Goal: Transaction & Acquisition: Download file/media

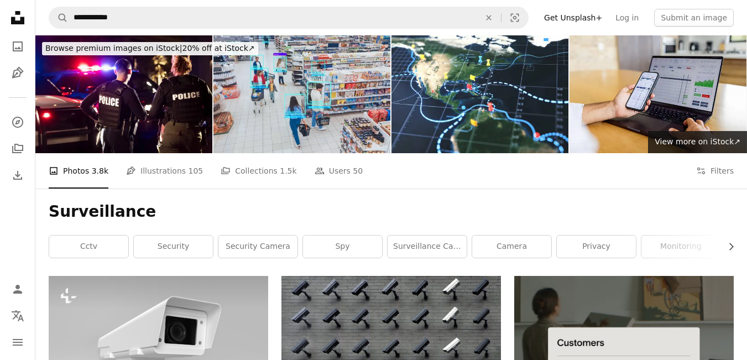
scroll to position [718, 0]
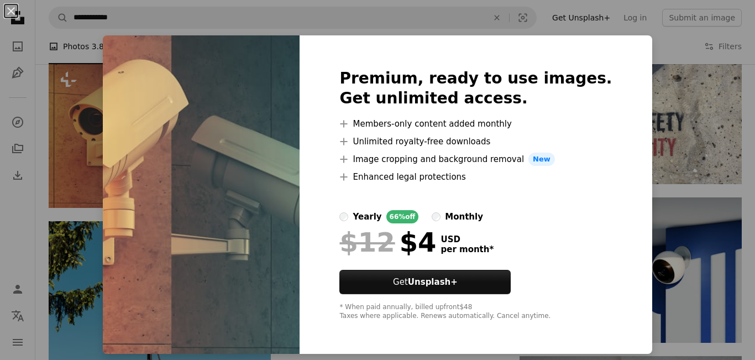
click at [672, 94] on div "An X shape Premium, ready to use images. Get unlimited access. A plus sign Memb…" at bounding box center [377, 180] width 755 height 360
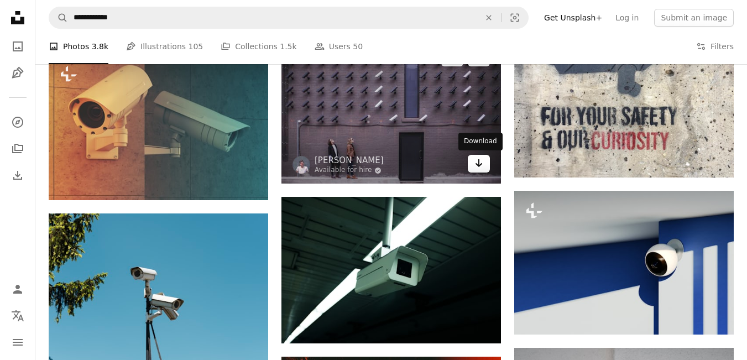
click at [477, 164] on icon "Arrow pointing down" at bounding box center [478, 162] width 9 height 13
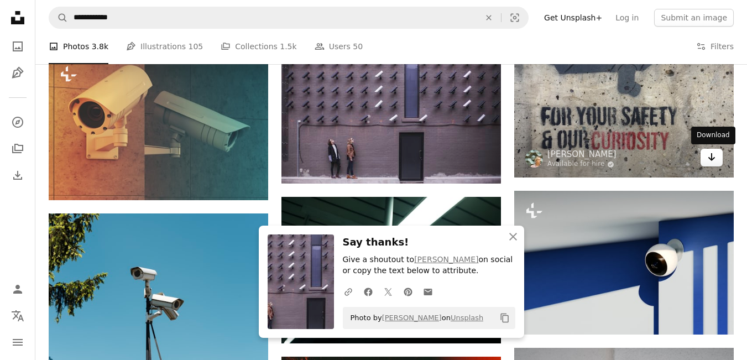
click at [715, 160] on icon "Arrow pointing down" at bounding box center [711, 156] width 9 height 13
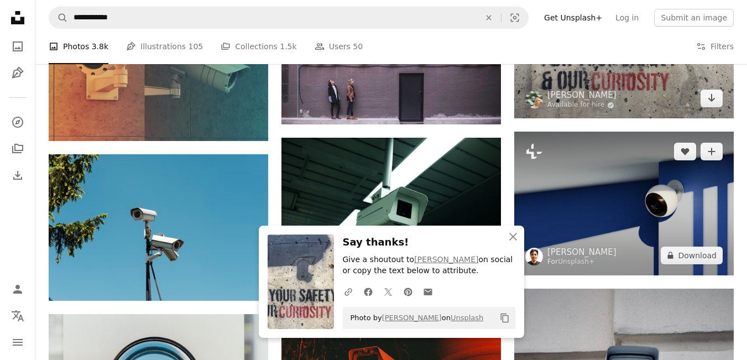
scroll to position [828, 0]
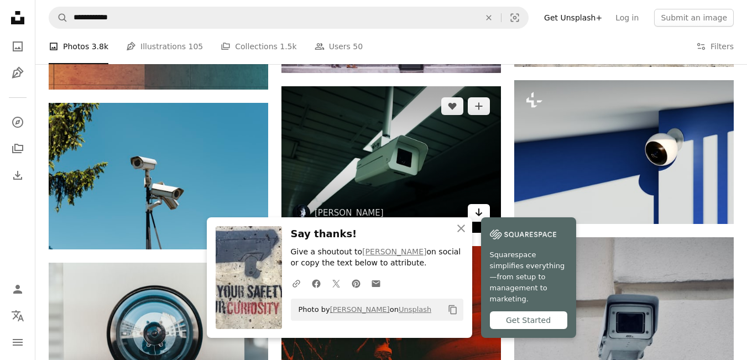
click at [477, 214] on icon "Download" at bounding box center [478, 212] width 7 height 8
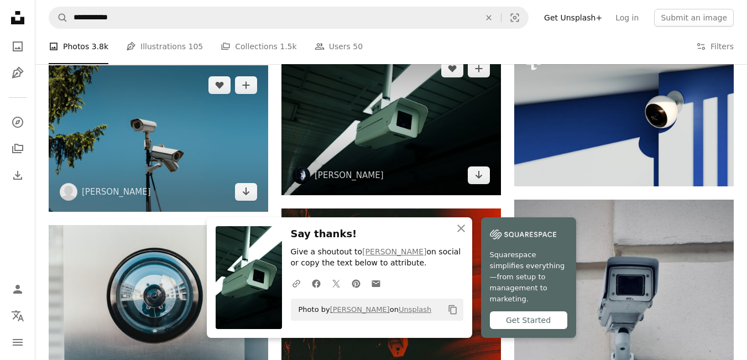
scroll to position [884, 0]
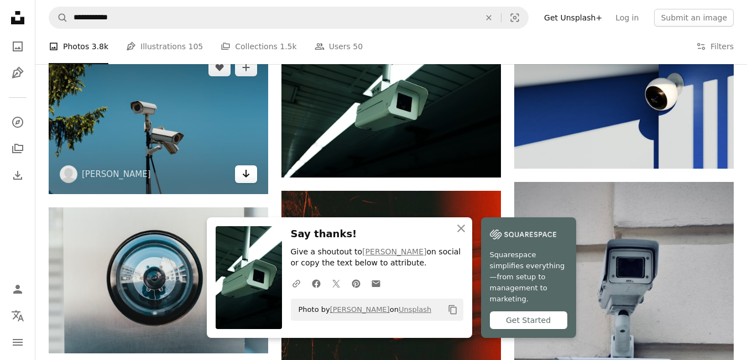
click at [244, 177] on icon "Arrow pointing down" at bounding box center [245, 173] width 9 height 13
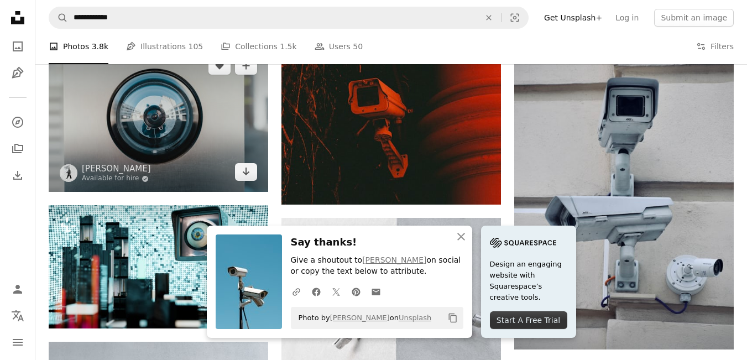
scroll to position [1049, 0]
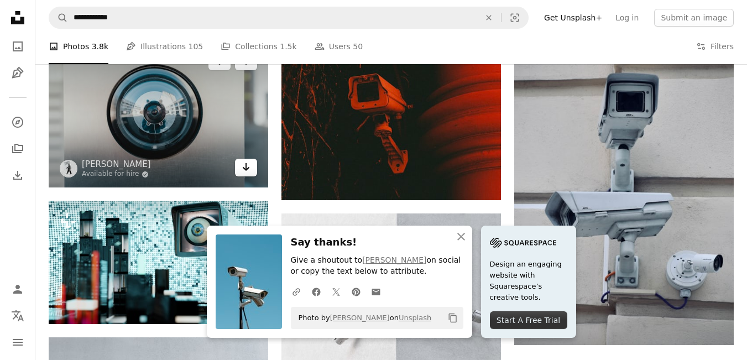
click at [246, 166] on icon "Download" at bounding box center [246, 167] width 7 height 8
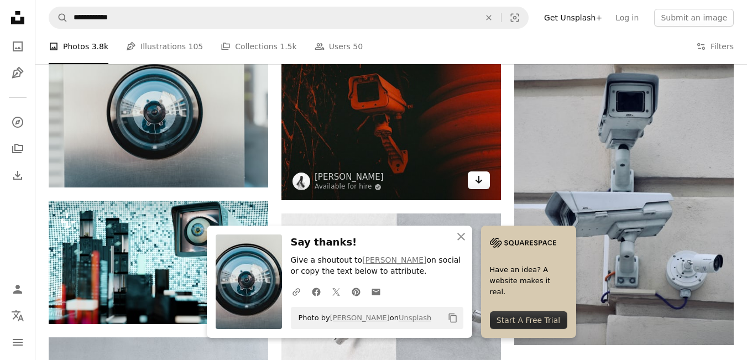
click at [476, 176] on icon "Arrow pointing down" at bounding box center [478, 179] width 9 height 13
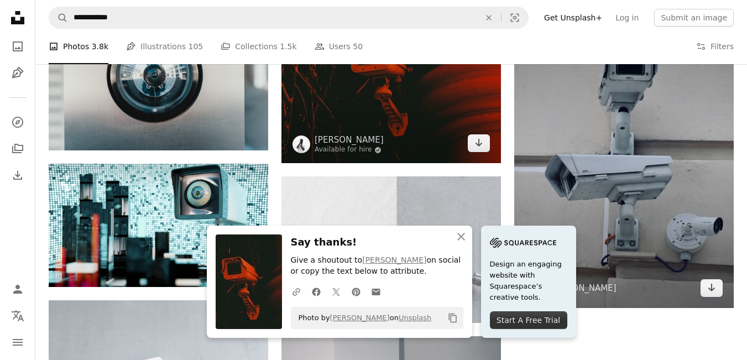
scroll to position [1105, 0]
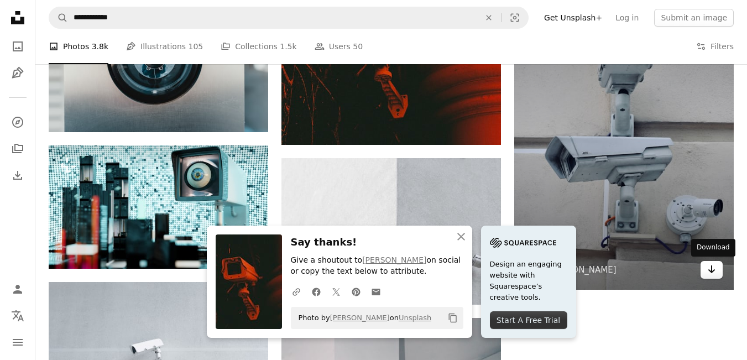
click at [712, 270] on icon "Arrow pointing down" at bounding box center [711, 268] width 9 height 13
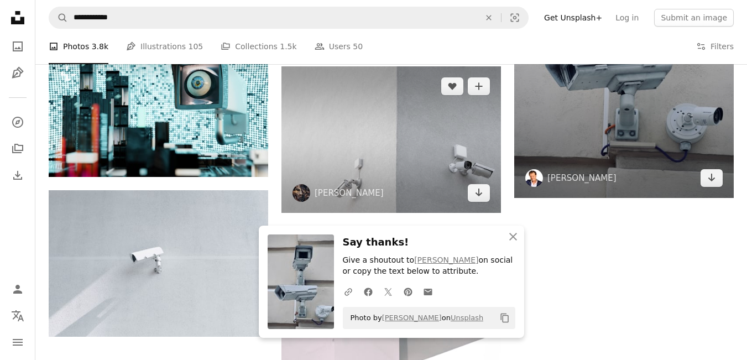
scroll to position [1215, 0]
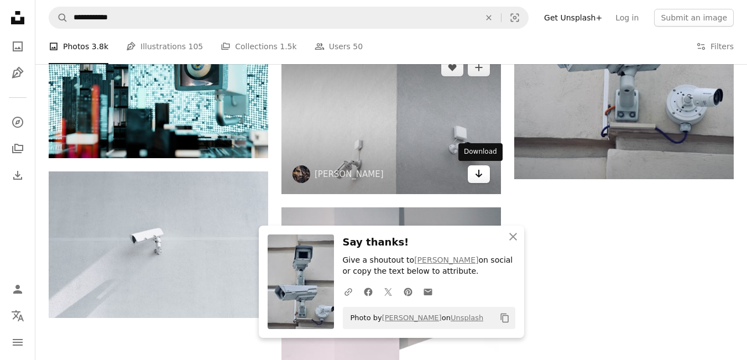
click at [480, 179] on icon "Arrow pointing down" at bounding box center [478, 173] width 9 height 13
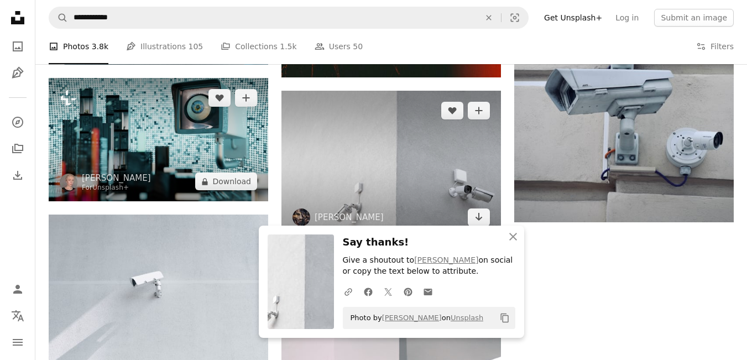
scroll to position [1160, 0]
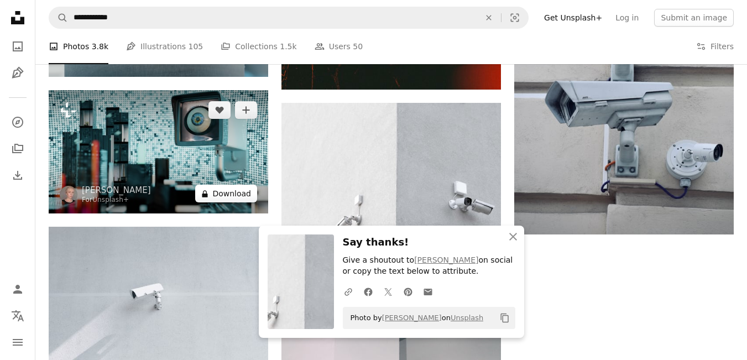
click at [216, 191] on button "A lock Download" at bounding box center [226, 194] width 62 height 18
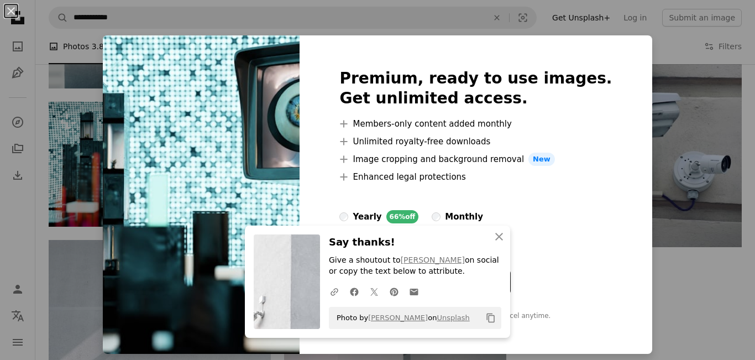
click at [98, 56] on div "An X shape Premium, ready to use images. Get unlimited access. A plus sign Memb…" at bounding box center [377, 180] width 755 height 360
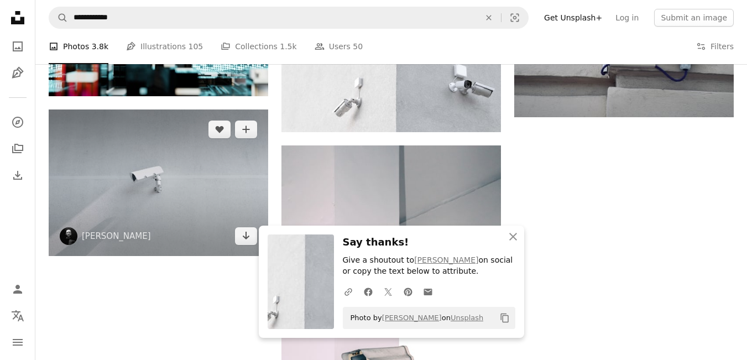
scroll to position [1326, 0]
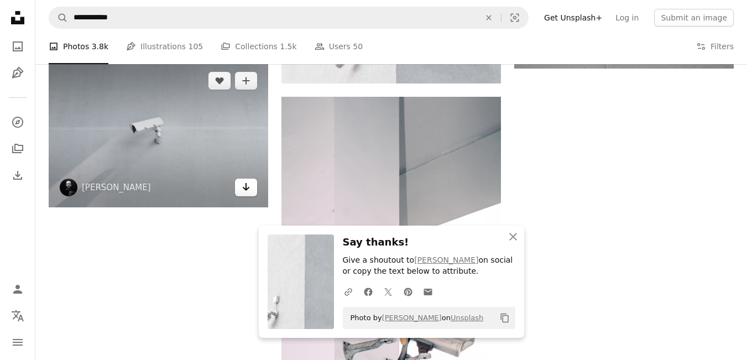
click at [250, 188] on icon "Arrow pointing down" at bounding box center [245, 186] width 9 height 13
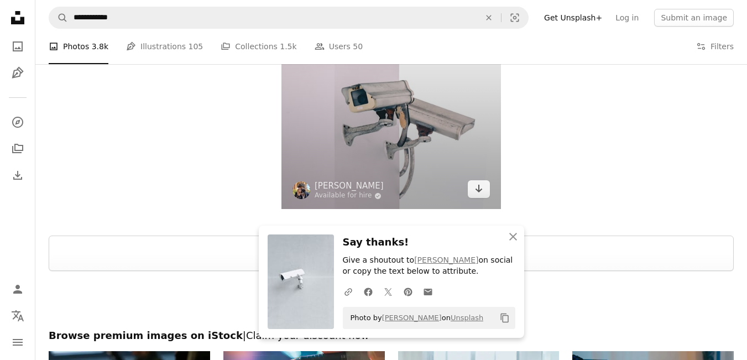
scroll to position [1547, 0]
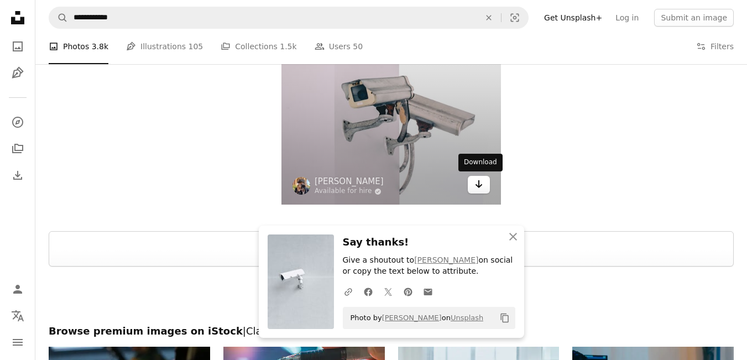
click at [483, 189] on link "Arrow pointing down" at bounding box center [478, 185] width 22 height 18
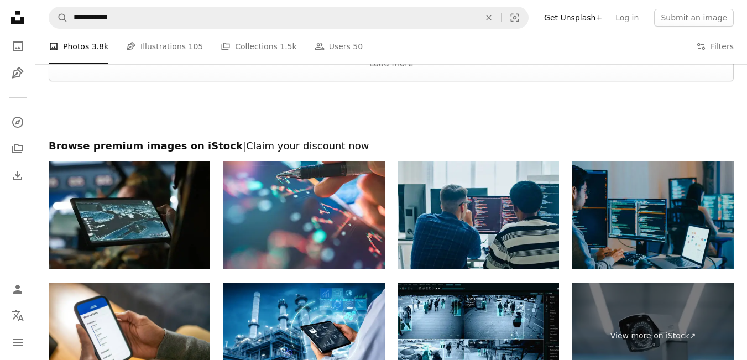
scroll to position [1712, 0]
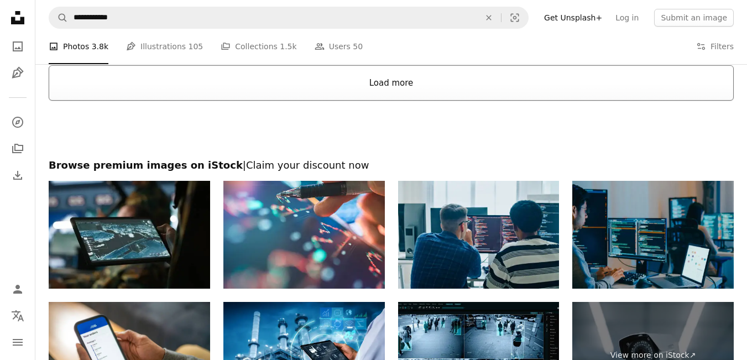
click at [377, 91] on button "Load more" at bounding box center [391, 82] width 685 height 35
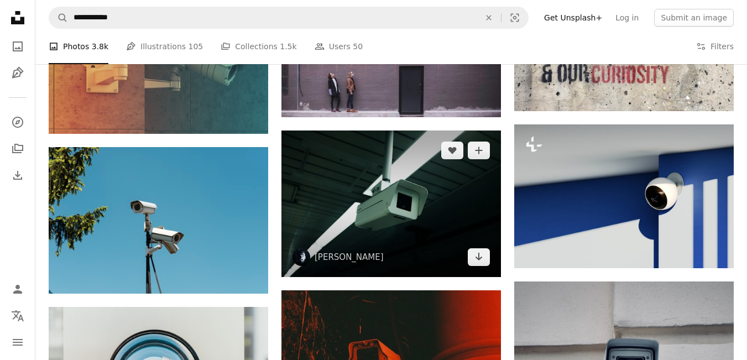
scroll to position [828, 0]
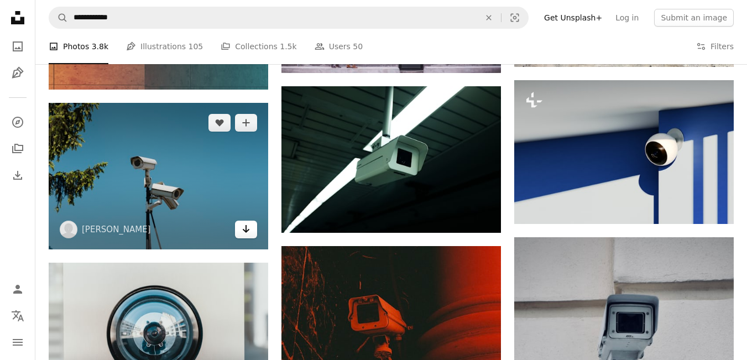
click at [241, 233] on link "Arrow pointing down" at bounding box center [246, 229] width 22 height 18
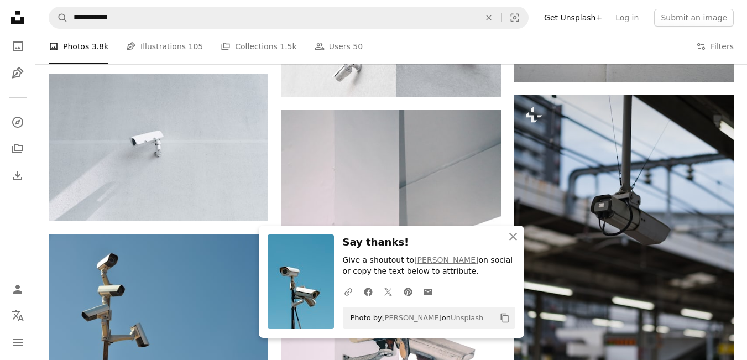
scroll to position [1326, 0]
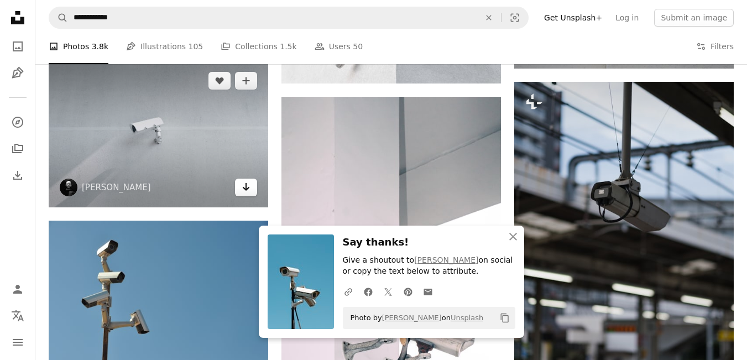
click at [245, 191] on icon "Arrow pointing down" at bounding box center [245, 186] width 9 height 13
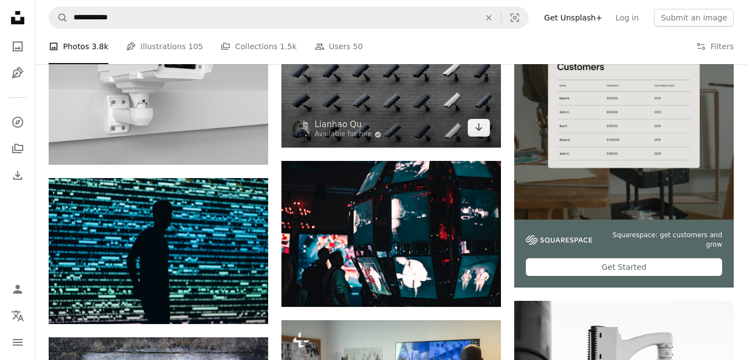
scroll to position [276, 0]
